Goal: Information Seeking & Learning: Learn about a topic

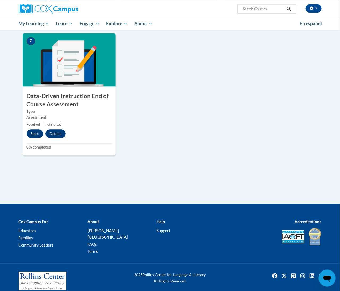
scroll to position [360, 0]
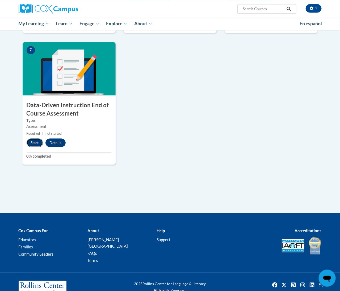
click at [32, 144] on button "Start" at bounding box center [35, 142] width 16 height 9
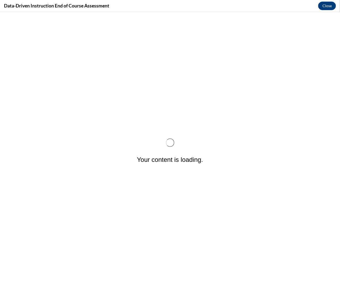
scroll to position [0, 0]
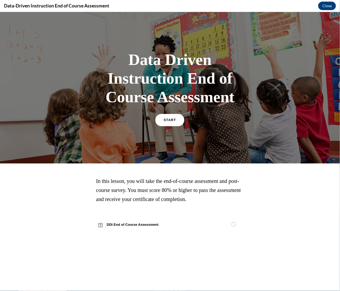
click at [167, 123] on link "START" at bounding box center [170, 120] width 29 height 12
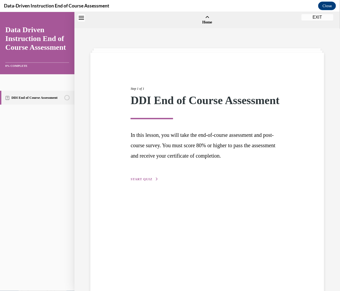
scroll to position [16, 0]
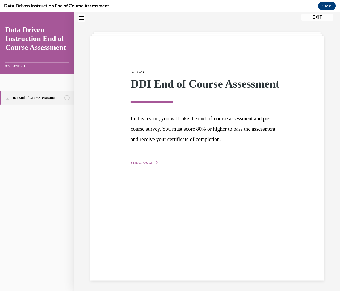
click at [142, 164] on span "START QUIZ" at bounding box center [142, 162] width 22 height 4
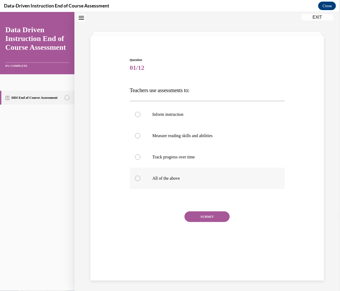
click at [136, 178] on div at bounding box center [137, 177] width 5 height 5
click at [136, 178] on input "All of the above" at bounding box center [137, 177] width 5 height 5
radio input "true"
click at [206, 219] on button "SUBMIT" at bounding box center [207, 216] width 45 height 11
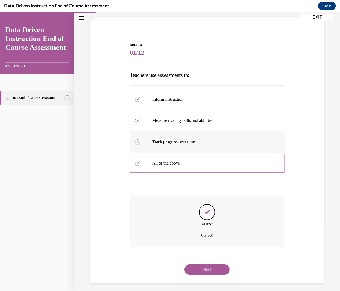
scroll to position [34, 0]
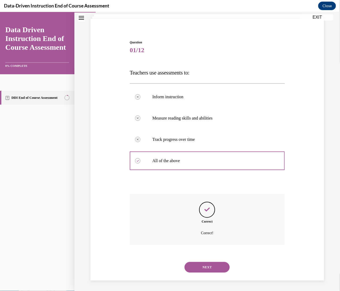
click at [211, 264] on button "NEXT" at bounding box center [207, 266] width 45 height 11
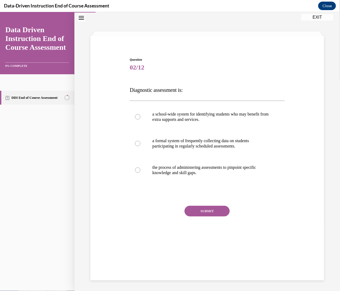
scroll to position [17, 0]
click at [165, 173] on p "the process of administering assessments to pinpoint specific knowledge and ski…" at bounding box center [211, 169] width 119 height 11
click at [140, 172] on input "the process of administering assessments to pinpoint specific knowledge and ski…" at bounding box center [137, 169] width 5 height 5
radio input "true"
click at [202, 214] on button "SUBMIT" at bounding box center [207, 210] width 45 height 11
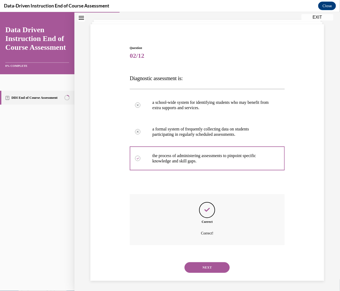
scroll to position [29, 0]
click at [207, 262] on button "NEXT" at bounding box center [207, 266] width 45 height 11
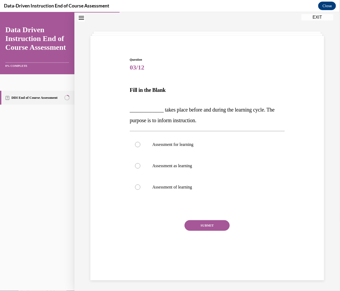
scroll to position [17, 0]
click at [202, 147] on label "Assessment for learning" at bounding box center [207, 144] width 155 height 21
click at [140, 147] on input "Assessment for learning" at bounding box center [137, 144] width 5 height 5
radio input "true"
click at [198, 229] on button "SUBMIT" at bounding box center [207, 225] width 45 height 11
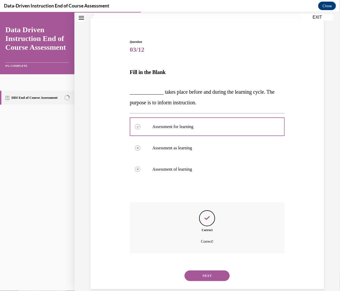
scroll to position [43, 0]
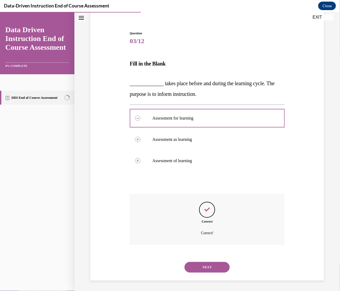
click at [204, 264] on button "NEXT" at bounding box center [207, 266] width 45 height 11
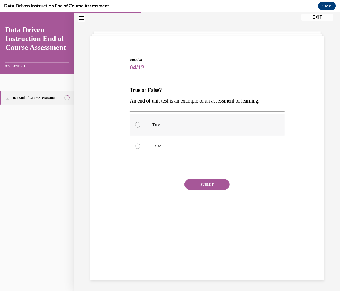
click at [184, 128] on label "True" at bounding box center [207, 124] width 155 height 21
click at [140, 127] on input "True" at bounding box center [137, 124] width 5 height 5
radio input "true"
click at [198, 188] on button "SUBMIT" at bounding box center [207, 184] width 45 height 11
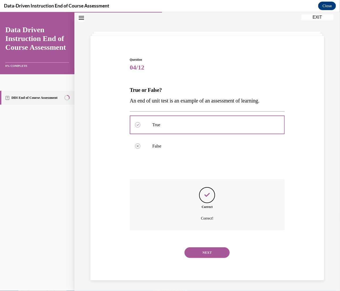
click at [199, 258] on div "NEXT" at bounding box center [207, 252] width 155 height 21
click at [198, 254] on button "NEXT" at bounding box center [207, 252] width 45 height 11
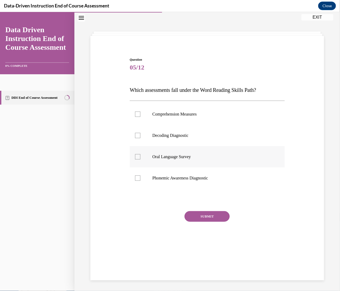
click at [184, 159] on label "Oral Language Survey" at bounding box center [207, 156] width 155 height 21
click at [140, 159] on input "Oral Language Survey" at bounding box center [137, 156] width 5 height 5
checkbox input "true"
click at [183, 177] on p "Phonemic Awareness Diagnostic" at bounding box center [211, 177] width 119 height 5
click at [140, 177] on input "Phonemic Awareness Diagnostic" at bounding box center [137, 177] width 5 height 5
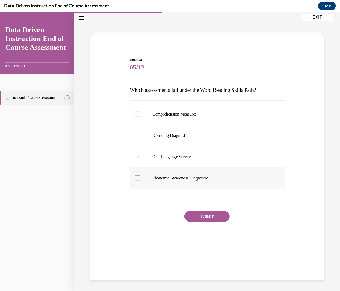
checkbox input "true"
click at [148, 130] on label "Decoding Diagnostic" at bounding box center [207, 134] width 155 height 21
click at [140, 132] on input "Decoding Diagnostic" at bounding box center [137, 134] width 5 height 5
checkbox input "true"
click at [140, 155] on div at bounding box center [137, 156] width 5 height 5
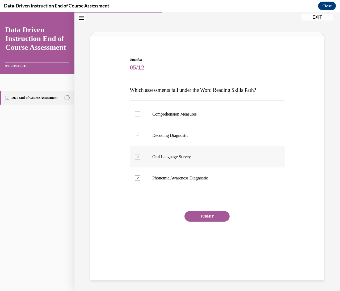
click at [140, 155] on input "Oral Language Survey" at bounding box center [137, 156] width 5 height 5
checkbox input "false"
click at [199, 219] on button "SUBMIT" at bounding box center [207, 216] width 45 height 11
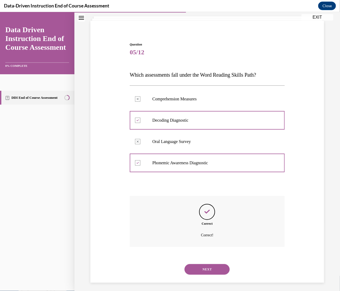
scroll to position [34, 0]
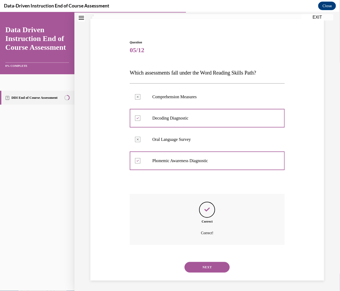
click at [211, 262] on button "NEXT" at bounding box center [207, 266] width 45 height 11
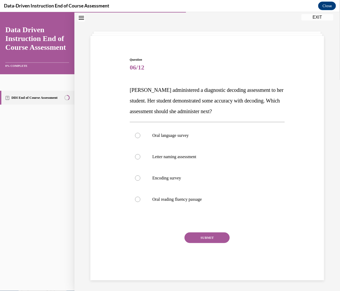
scroll to position [17, 0]
click at [172, 175] on p "Encoding survey" at bounding box center [211, 177] width 119 height 5
click at [138, 178] on div at bounding box center [137, 177] width 5 height 5
click at [138, 178] on input "Encoding survey" at bounding box center [137, 177] width 5 height 5
radio input "true"
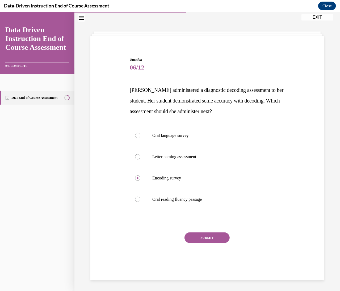
click at [191, 239] on button "SUBMIT" at bounding box center [207, 237] width 45 height 11
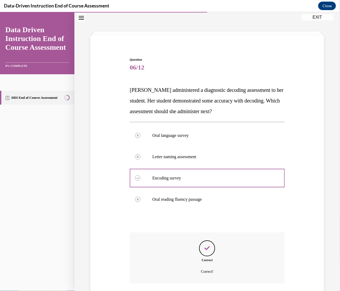
scroll to position [55, 0]
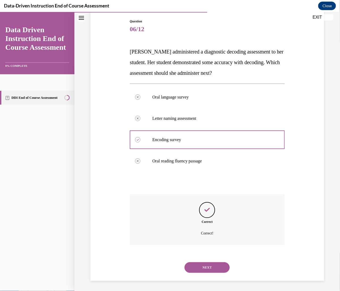
click at [195, 267] on button "NEXT" at bounding box center [207, 267] width 45 height 11
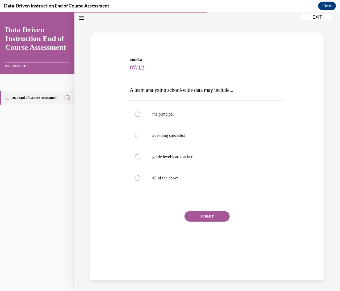
scroll to position [17, 0]
click at [152, 174] on label "all of the above" at bounding box center [207, 177] width 155 height 21
click at [140, 175] on input "all of the above" at bounding box center [137, 177] width 5 height 5
radio input "true"
click at [210, 217] on button "SUBMIT" at bounding box center [207, 216] width 45 height 11
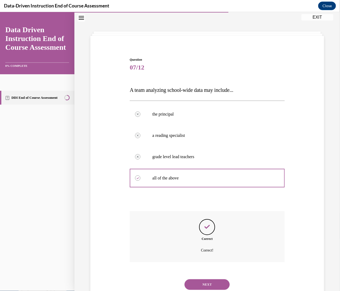
scroll to position [34, 0]
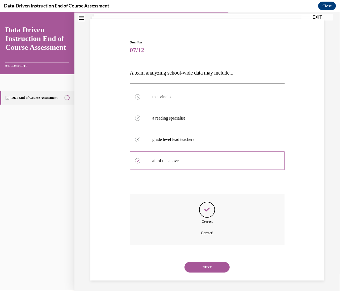
click at [203, 266] on button "NEXT" at bounding box center [207, 266] width 45 height 11
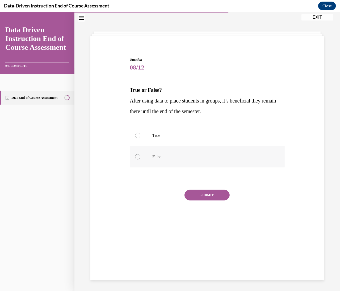
click at [169, 158] on p "False" at bounding box center [211, 156] width 119 height 5
click at [140, 158] on input "False" at bounding box center [137, 156] width 5 height 5
radio input "true"
click at [201, 187] on div "Question 08/12 True or False? After using data to place students in groups, it’…" at bounding box center [207, 145] width 155 height 176
click at [203, 193] on button "SUBMIT" at bounding box center [207, 194] width 45 height 11
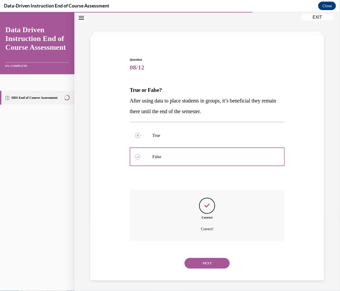
click at [209, 258] on button "NEXT" at bounding box center [207, 262] width 45 height 11
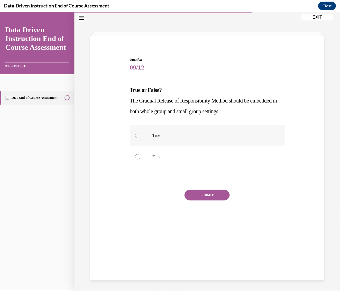
click at [161, 140] on label "True" at bounding box center [207, 134] width 155 height 21
click at [140, 138] on input "True" at bounding box center [137, 134] width 5 height 5
radio input "true"
click at [194, 190] on button "SUBMIT" at bounding box center [207, 194] width 45 height 11
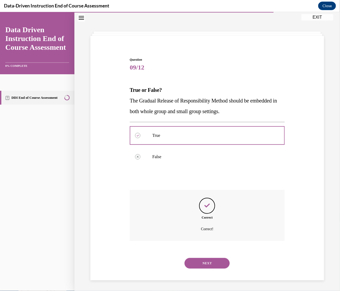
click at [203, 268] on button "NEXT" at bounding box center [207, 262] width 45 height 11
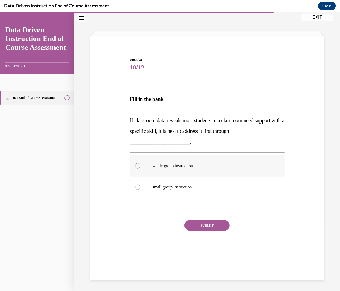
click at [140, 169] on label "whole group instruction" at bounding box center [207, 165] width 155 height 21
click at [140, 168] on input "whole group instruction" at bounding box center [137, 165] width 5 height 5
radio input "true"
click at [213, 227] on button "SUBMIT" at bounding box center [207, 225] width 45 height 11
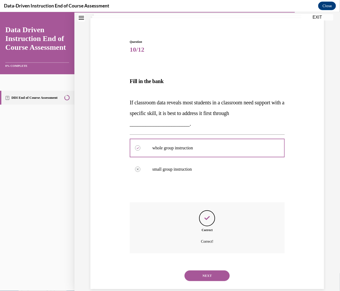
scroll to position [43, 0]
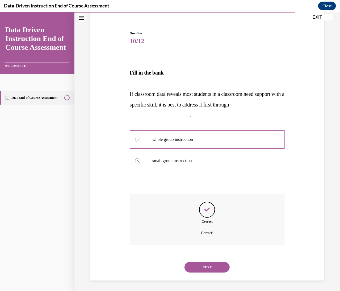
click at [211, 265] on button "NEXT" at bounding box center [207, 266] width 45 height 11
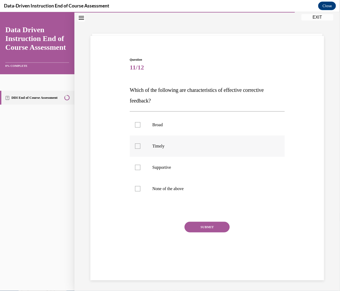
click at [136, 146] on div at bounding box center [137, 145] width 5 height 5
click at [136, 146] on input "Timely" at bounding box center [137, 145] width 5 height 5
checkbox input "true"
click at [143, 164] on label "Supportive" at bounding box center [207, 166] width 155 height 21
click at [140, 164] on input "Supportive" at bounding box center [137, 166] width 5 height 5
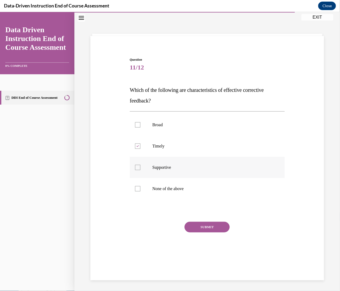
checkbox input "true"
click at [205, 232] on div "SUBMIT" at bounding box center [207, 234] width 155 height 27
click at [203, 229] on button "SUBMIT" at bounding box center [207, 226] width 45 height 11
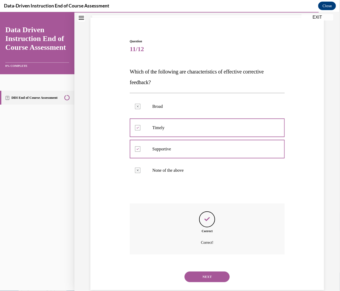
scroll to position [45, 0]
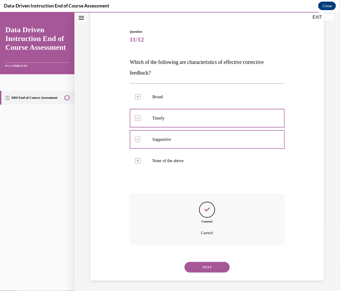
click at [203, 270] on button "NEXT" at bounding box center [207, 266] width 45 height 11
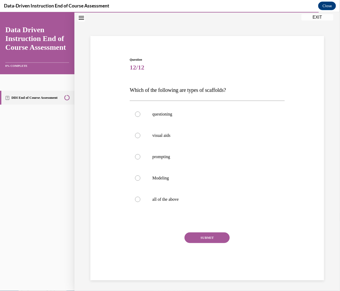
scroll to position [17, 0]
click at [140, 136] on label "visual aids" at bounding box center [207, 134] width 155 height 21
click at [140, 136] on input "visual aids" at bounding box center [137, 134] width 5 height 5
radio input "true"
click at [141, 198] on label "all of the above" at bounding box center [207, 198] width 155 height 21
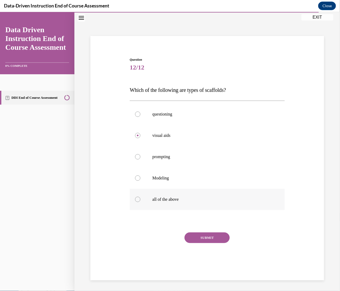
click at [140, 198] on input "all of the above" at bounding box center [137, 198] width 5 height 5
radio input "true"
click at [207, 240] on button "SUBMIT" at bounding box center [207, 237] width 45 height 11
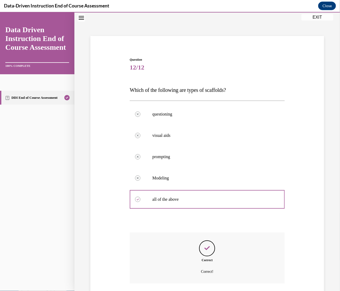
scroll to position [55, 0]
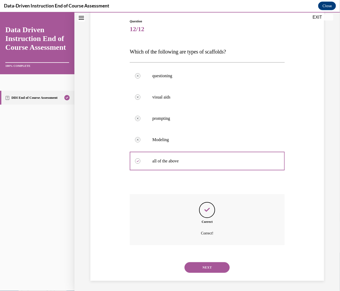
click at [207, 263] on button "NEXT" at bounding box center [207, 267] width 45 height 11
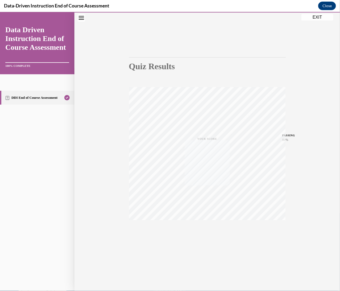
scroll to position [17, 0]
click at [311, 16] on button "EXIT" at bounding box center [318, 17] width 32 height 6
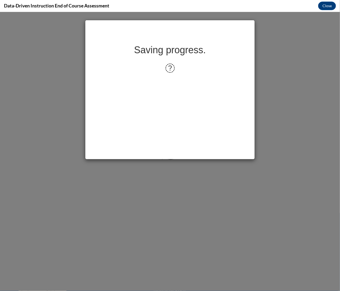
scroll to position [0, 0]
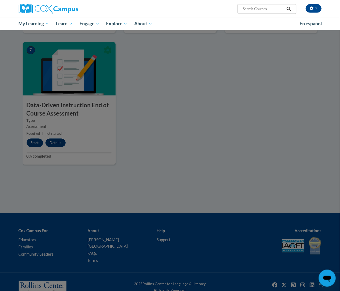
click at [211, 134] on div at bounding box center [170, 145] width 340 height 291
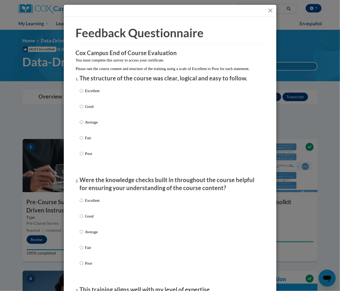
click at [271, 11] on button "Close" at bounding box center [270, 10] width 7 height 7
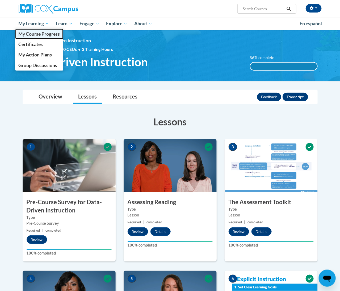
click at [43, 34] on span "My Course Progress" at bounding box center [38, 34] width 41 height 6
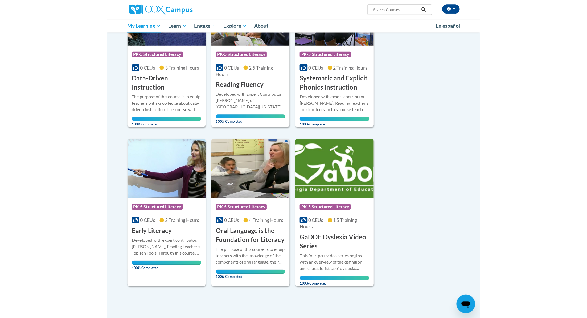
scroll to position [109, 0]
